Goal: Information Seeking & Learning: Learn about a topic

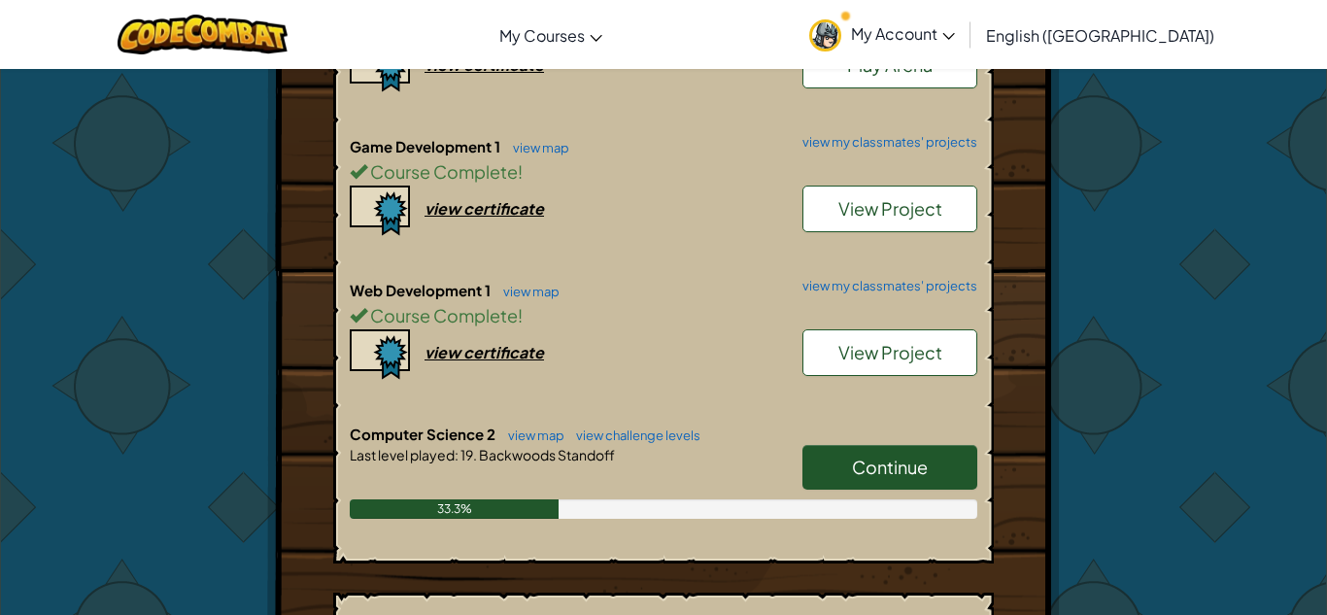
scroll to position [685, 0]
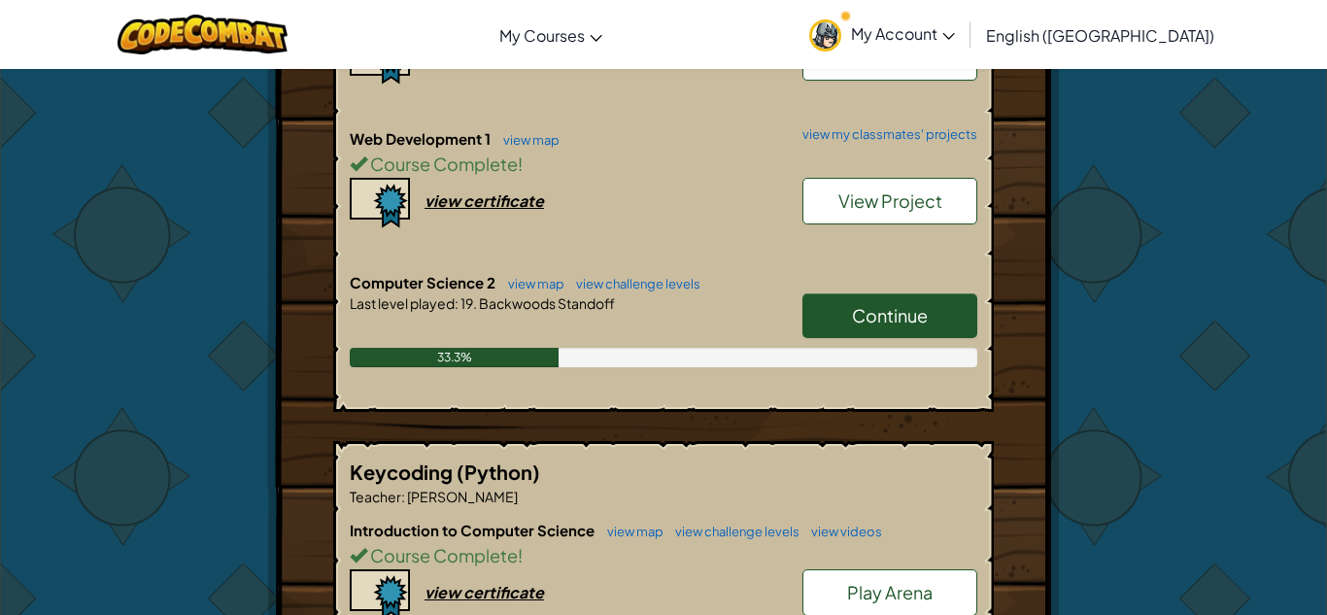
click at [860, 309] on span "Continue" at bounding box center [890, 315] width 76 height 22
